Goal: Task Accomplishment & Management: Complete application form

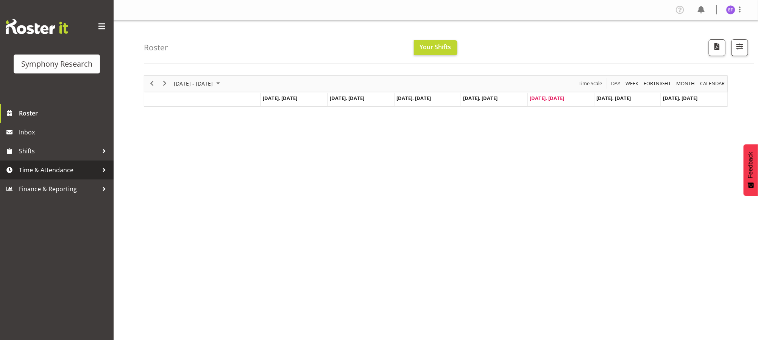
click at [104, 168] on div at bounding box center [103, 169] width 11 height 11
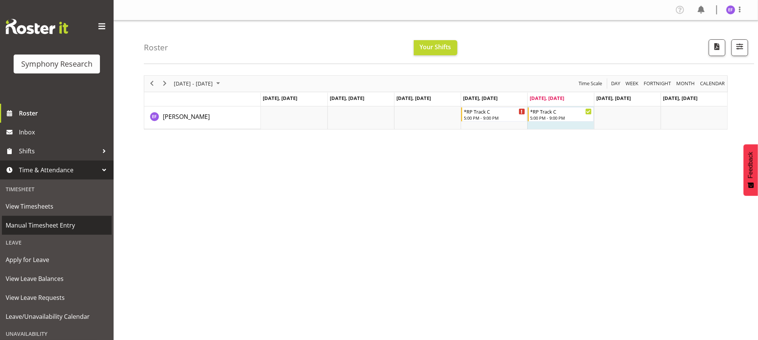
click at [55, 223] on span "Manual Timesheet Entry" at bounding box center [57, 224] width 102 height 11
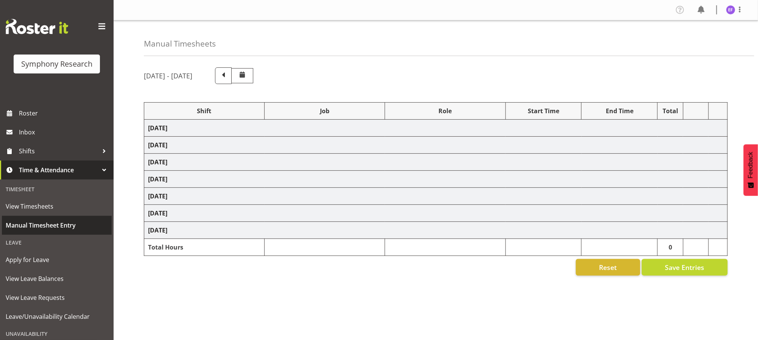
select select "48116"
select select "10239"
select select "47"
select select "48116"
select select "10239"
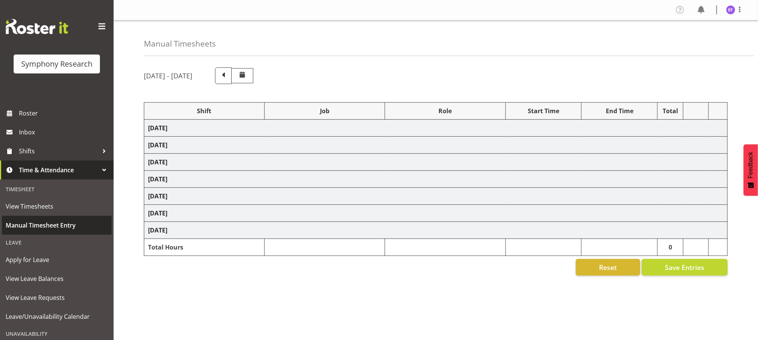
select select "47"
select select "48116"
select select "10239"
select select "47"
select select "48116"
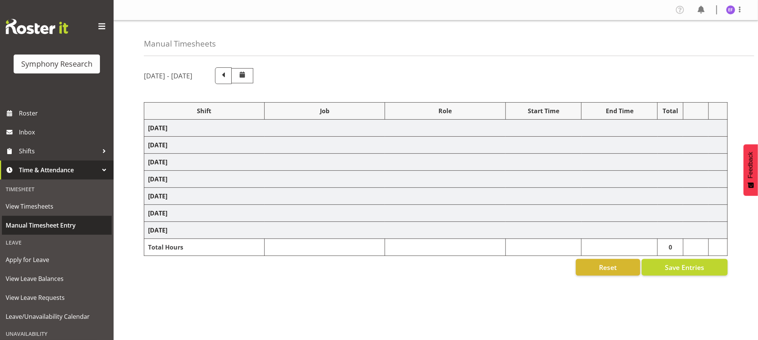
select select "10239"
select select "47"
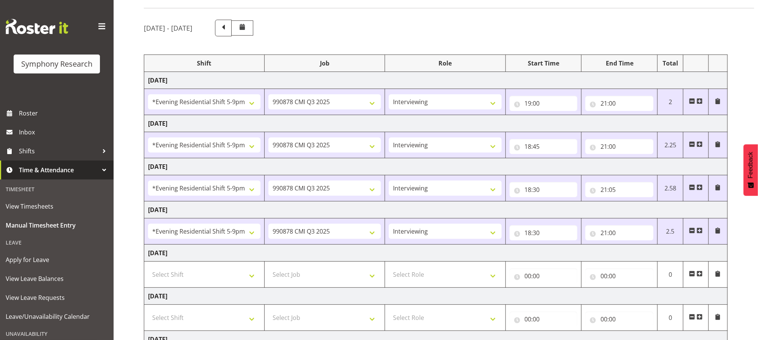
scroll to position [135, 0]
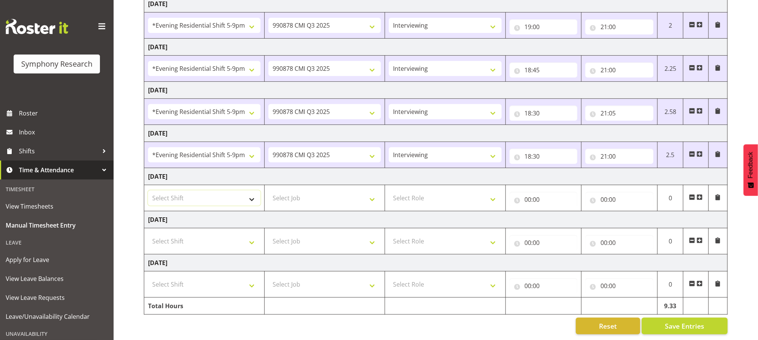
click at [256, 192] on select "Select Shift !!Project Briefing (Job to be assigned) !!Weekend Residential (Ros…" at bounding box center [204, 197] width 112 height 15
select select "13886"
click at [148, 190] on select "Select Shift !!Project Briefing (Job to be assigned) !!Weekend Residential (Ros…" at bounding box center [204, 197] width 112 height 15
click at [493, 148] on select "Briefing Interviewing" at bounding box center [445, 154] width 112 height 15
click at [389, 147] on select "Briefing Interviewing" at bounding box center [445, 154] width 112 height 15
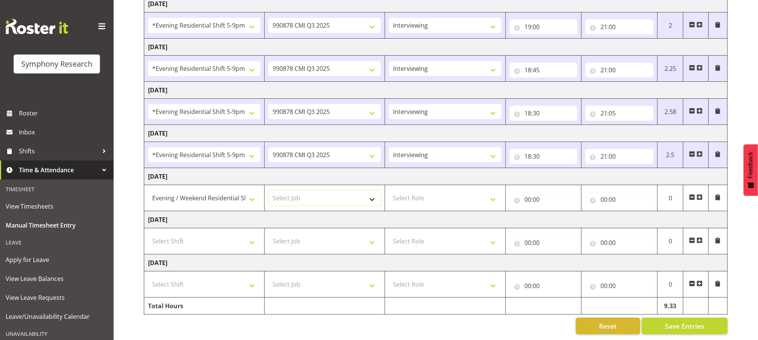
click at [375, 190] on select "Select Job 550060 IF Admin 553492 World Poll Aus Wave 2 Main 2025 553500 BFM [D…" at bounding box center [324, 197] width 112 height 15
select select "10239"
click at [268, 190] on select "Select Job 550060 IF Admin 553492 World Poll Aus Wave 2 Main 2025 553500 BFM [D…" at bounding box center [324, 197] width 112 height 15
click at [492, 191] on select "Select Role Briefing Interviewing" at bounding box center [445, 197] width 112 height 15
select select "47"
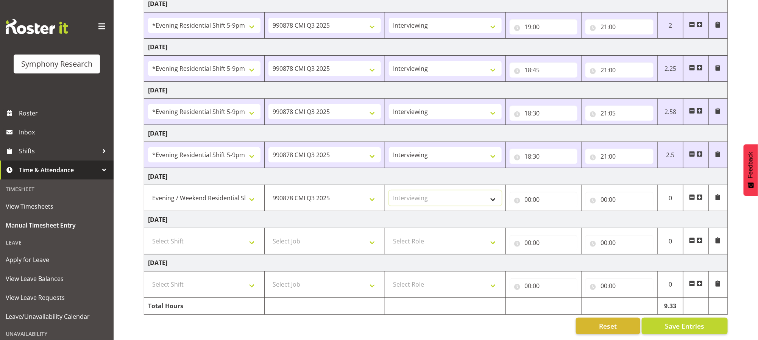
click at [389, 190] on select "Select Role Briefing Interviewing" at bounding box center [445, 197] width 112 height 15
click at [526, 192] on input "00:00" at bounding box center [543, 199] width 68 height 15
click at [560, 212] on select "00 01 02 03 04 05 06 07 08 09 10 11 12 13 14 15 16 17 18 19 20 21 22 23" at bounding box center [561, 219] width 17 height 15
select select "18"
click at [553, 212] on select "00 01 02 03 04 05 06 07 08 09 10 11 12 13 14 15 16 17 18 19 20 21 22 23" at bounding box center [561, 219] width 17 height 15
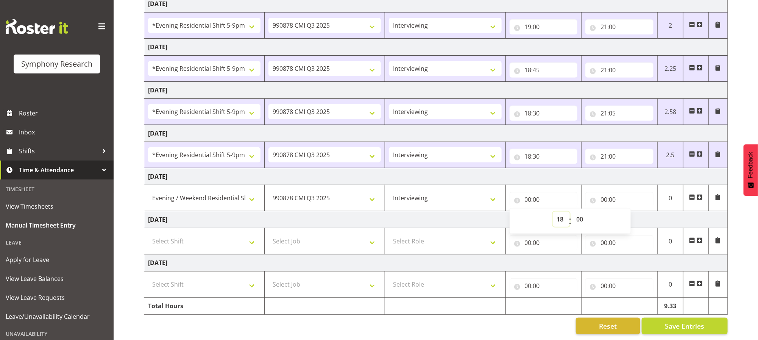
type input "18:00"
click at [577, 212] on select "00 01 02 03 04 05 06 07 08 09 10 11 12 13 14 15 16 17 18 19 20 21 22 23 24 25 2…" at bounding box center [580, 219] width 17 height 15
select select "40"
click at [572, 212] on select "00 01 02 03 04 05 06 07 08 09 10 11 12 13 14 15 16 17 18 19 20 21 22 23 24 25 2…" at bounding box center [580, 219] width 17 height 15
type input "18:40"
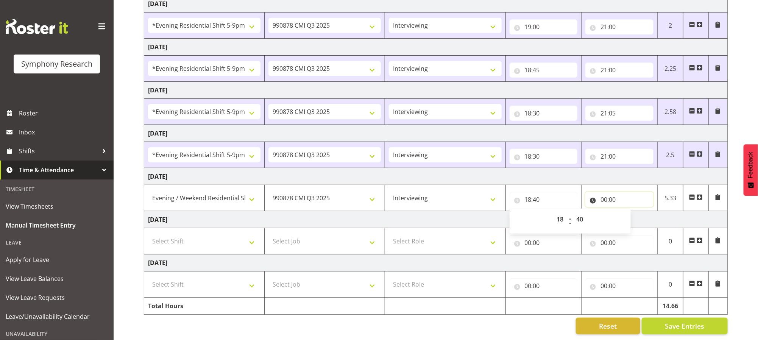
click at [603, 192] on input "00:00" at bounding box center [619, 199] width 68 height 15
click at [638, 212] on select "00 01 02 03 04 05 06 07 08 09 10 11 12 13 14 15 16 17 18 19 20 21 22 23" at bounding box center [636, 219] width 17 height 15
select select "21"
click at [628, 212] on select "00 01 02 03 04 05 06 07 08 09 10 11 12 13 14 15 16 17 18 19 20 21 22 23" at bounding box center [636, 219] width 17 height 15
type input "21:00"
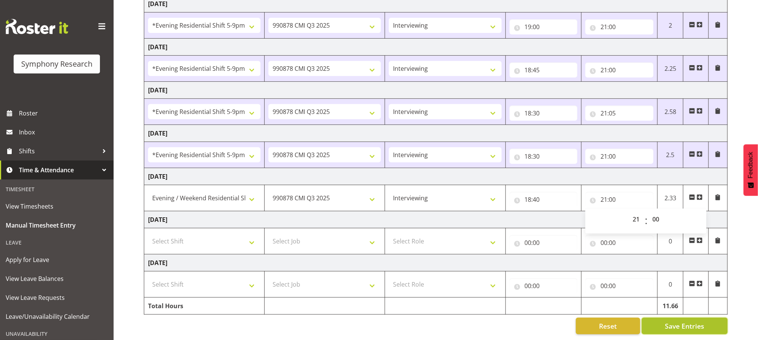
click at [685, 321] on span "Save Entries" at bounding box center [684, 326] width 39 height 10
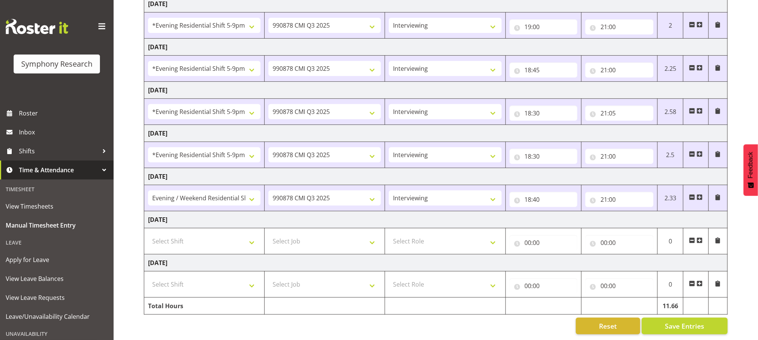
click at [520, 322] on div "Reset Save Entries" at bounding box center [436, 326] width 584 height 17
click at [668, 321] on span "Save Entries" at bounding box center [684, 326] width 39 height 10
click at [670, 321] on span "Save Entries" at bounding box center [684, 326] width 39 height 10
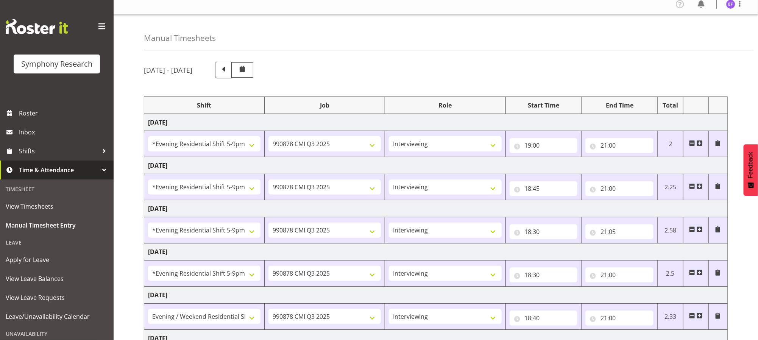
scroll to position [0, 0]
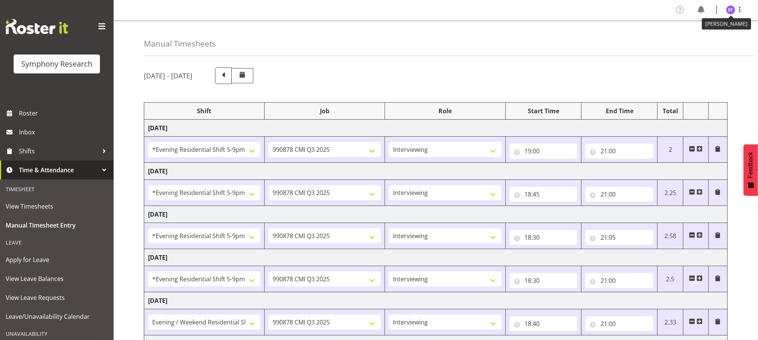
click at [730, 9] on img at bounding box center [730, 9] width 9 height 9
click at [713, 40] on link "Log Out" at bounding box center [707, 40] width 73 height 14
